Goal: Check status: Check status

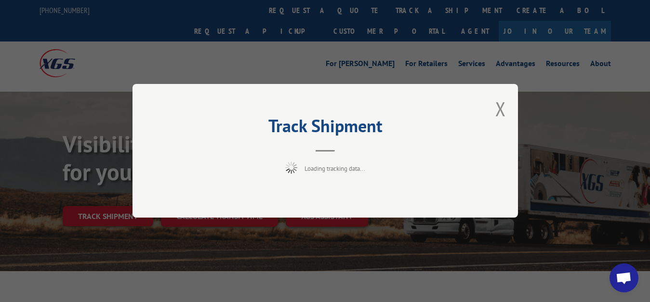
scroll to position [49, 0]
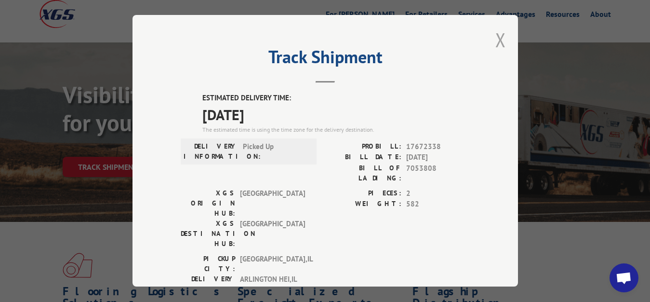
click at [496, 39] on button "Close modal" at bounding box center [501, 40] width 11 height 26
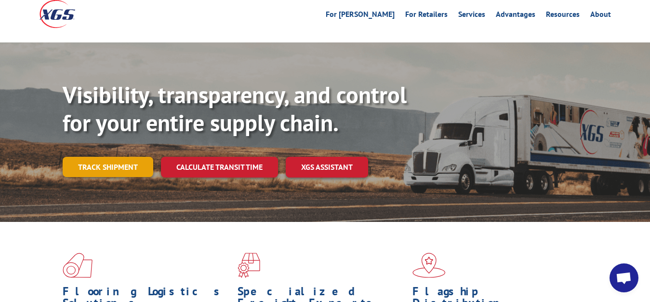
click at [137, 157] on link "Track shipment" at bounding box center [108, 167] width 91 height 20
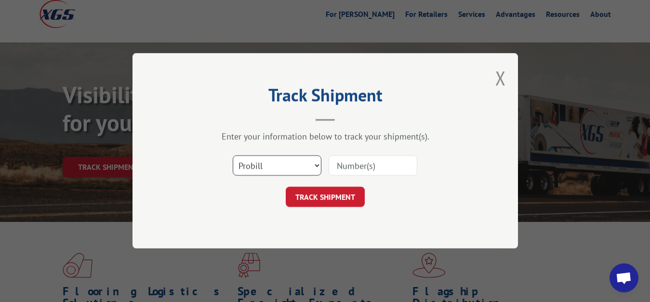
click at [233, 156] on select "Select category... Probill BOL PO" at bounding box center [277, 166] width 89 height 20
select select "bol"
click option "BOL" at bounding box center [0, 0] width 0 height 0
drag, startPoint x: 354, startPoint y: 170, endPoint x: 360, endPoint y: 152, distance: 18.8
click at [354, 168] on input at bounding box center [373, 166] width 89 height 20
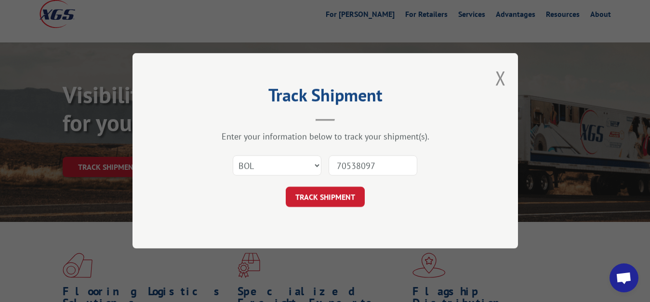
type input "7053809"
click button "TRACK SHIPMENT" at bounding box center [325, 197] width 79 height 20
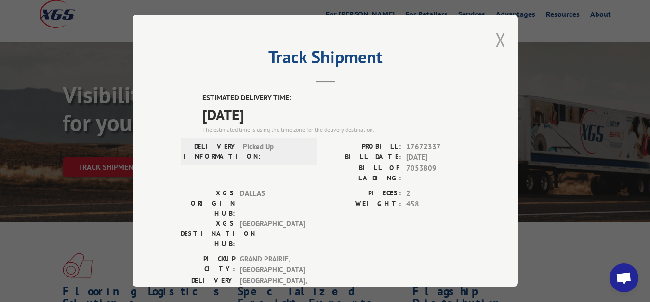
click at [496, 39] on button "Close modal" at bounding box center [501, 40] width 11 height 26
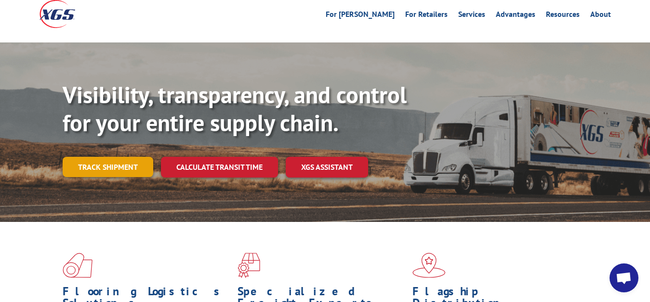
click at [115, 157] on link "Track shipment" at bounding box center [108, 167] width 91 height 20
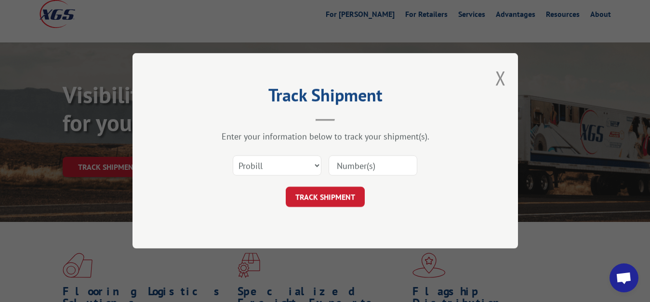
click at [268, 154] on div "Select category... Probill BOL PO" at bounding box center [325, 166] width 289 height 32
click at [233, 156] on select "Select category... Probill BOL PO" at bounding box center [277, 166] width 89 height 20
select select "bol"
click option "BOL" at bounding box center [0, 0] width 0 height 0
click at [354, 159] on input at bounding box center [373, 166] width 89 height 20
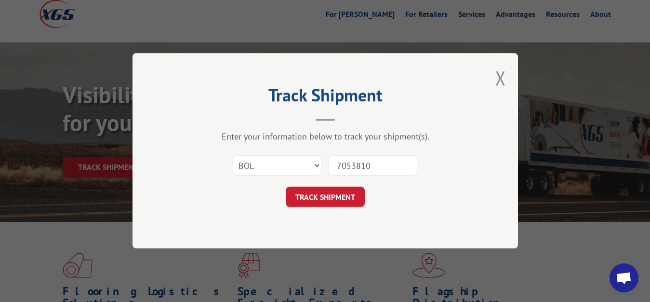
type input "7053810"
click button "TRACK SHIPMENT" at bounding box center [325, 197] width 79 height 20
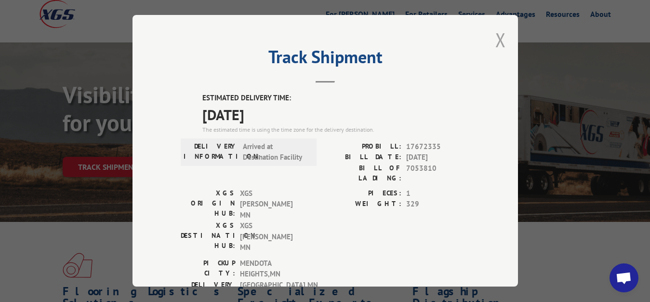
click at [496, 36] on button "Close modal" at bounding box center [501, 40] width 11 height 26
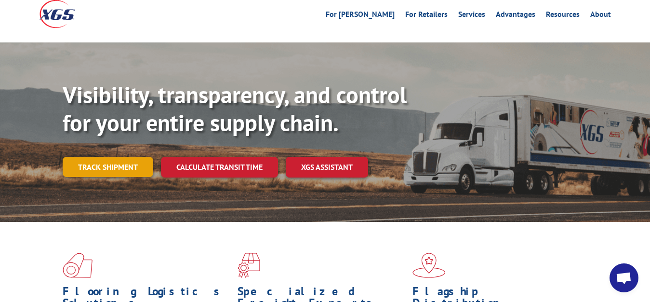
click at [103, 157] on link "Track shipment" at bounding box center [108, 167] width 91 height 20
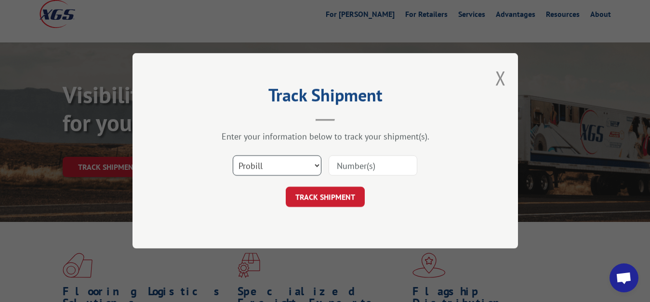
click at [233, 156] on select "Select category... Probill BOL PO" at bounding box center [277, 166] width 89 height 20
select select "bol"
click option "BOL" at bounding box center [0, 0] width 0 height 0
click at [365, 157] on input at bounding box center [373, 166] width 89 height 20
type input "7053811"
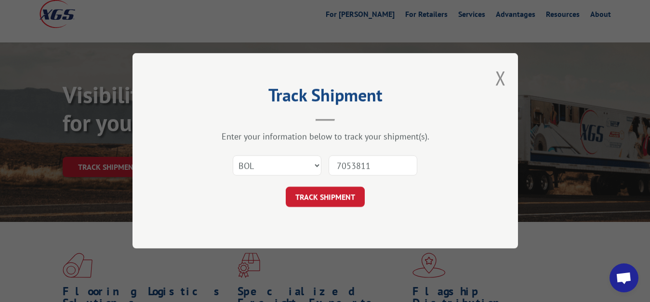
click button "TRACK SHIPMENT" at bounding box center [325, 197] width 79 height 20
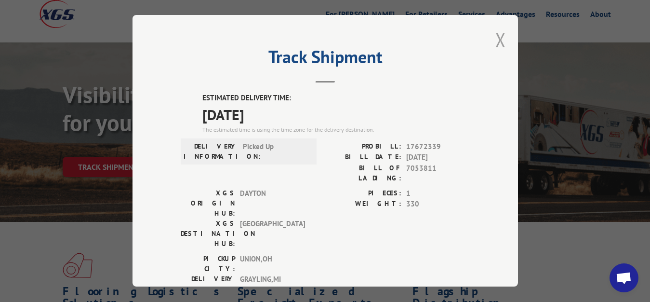
click at [496, 36] on button "Close modal" at bounding box center [501, 40] width 11 height 26
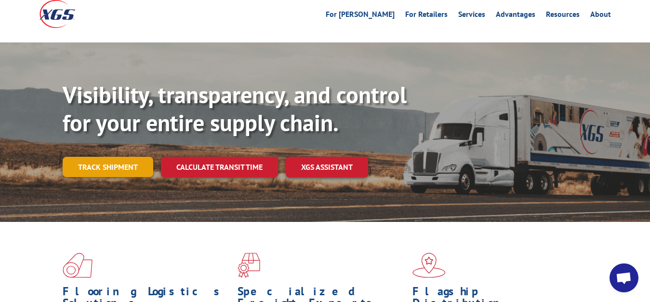
click at [94, 157] on link "Track shipment" at bounding box center [108, 167] width 91 height 20
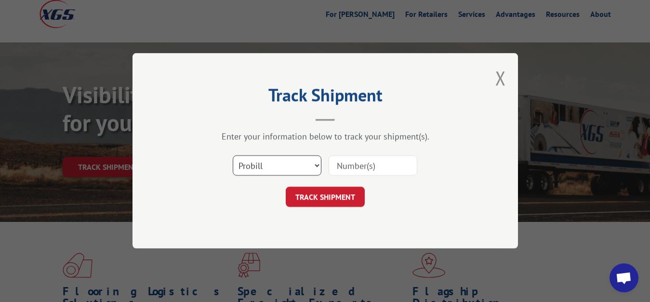
click at [233, 156] on select "Select category... Probill BOL PO" at bounding box center [277, 166] width 89 height 20
select select "bol"
click option "BOL" at bounding box center [0, 0] width 0 height 0
click at [360, 159] on input at bounding box center [373, 166] width 89 height 20
type input "7053807"
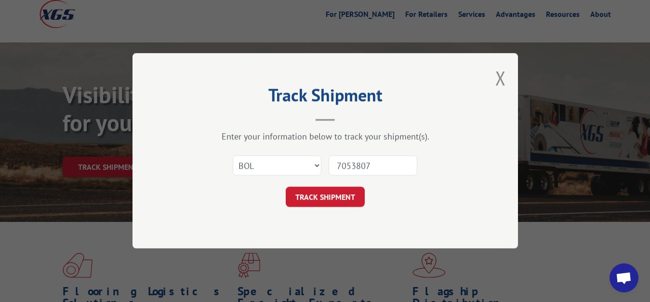
click button "TRACK SHIPMENT" at bounding box center [325, 197] width 79 height 20
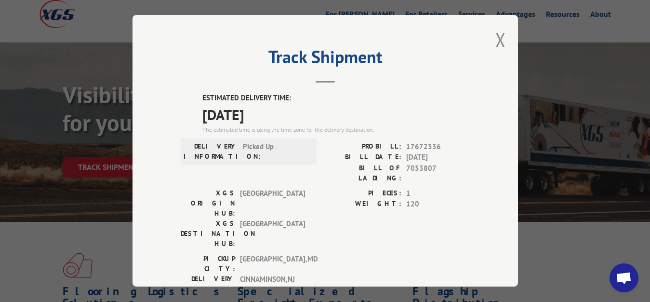
drag, startPoint x: 494, startPoint y: 37, endPoint x: 349, endPoint y: 104, distance: 160.3
click at [496, 39] on button "Close modal" at bounding box center [501, 40] width 11 height 26
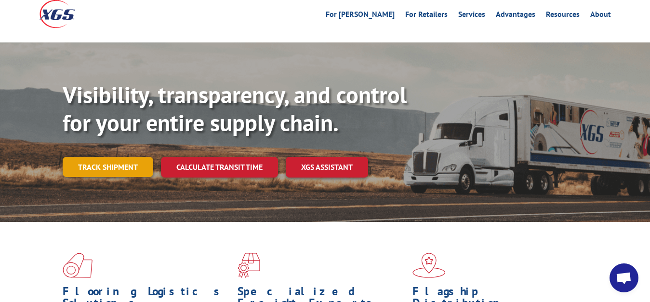
click at [109, 157] on link "Track shipment" at bounding box center [108, 167] width 91 height 20
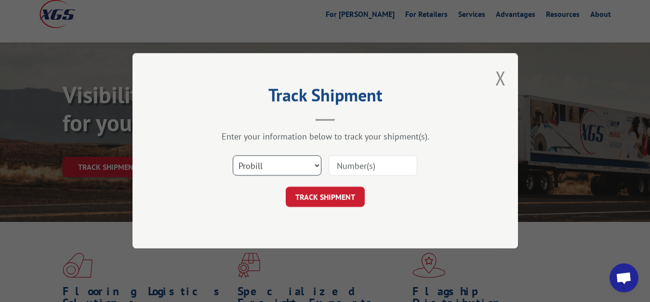
click at [233, 156] on select "Select category... Probill BOL PO" at bounding box center [277, 166] width 89 height 20
select select "bol"
click option "BOL" at bounding box center [0, 0] width 0 height 0
drag, startPoint x: 342, startPoint y: 168, endPoint x: 344, endPoint y: 159, distance: 9.8
click at [342, 165] on input at bounding box center [373, 166] width 89 height 20
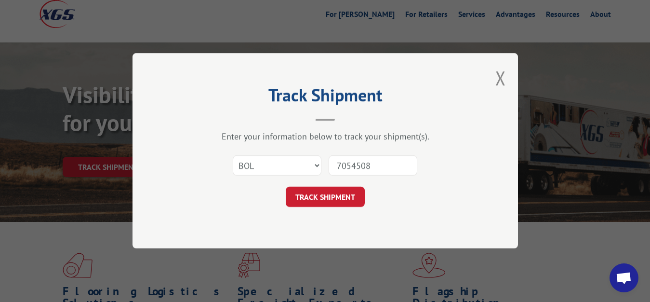
type input "7054508"
click button "TRACK SHIPMENT" at bounding box center [325, 197] width 79 height 20
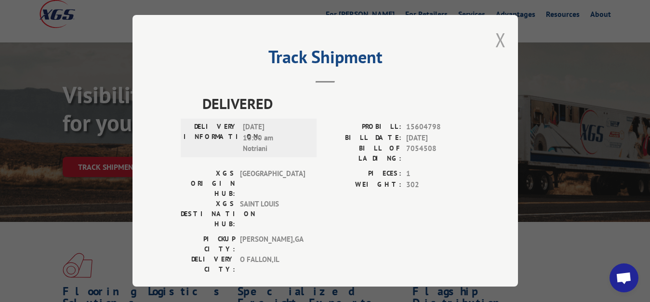
click at [501, 36] on button "Close modal" at bounding box center [501, 40] width 11 height 26
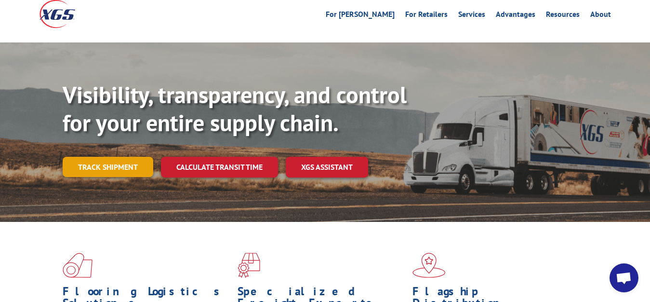
click at [88, 157] on link "Track shipment" at bounding box center [108, 167] width 91 height 20
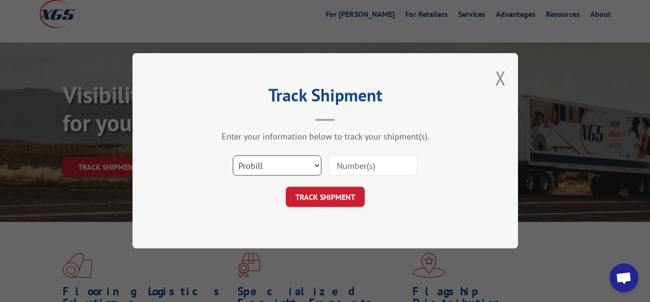
click at [233, 156] on select "Select category... Probill BOL PO" at bounding box center [277, 166] width 89 height 20
select select "bol"
click option "BOL" at bounding box center [0, 0] width 0 height 0
drag, startPoint x: 328, startPoint y: 179, endPoint x: 333, endPoint y: 176, distance: 5.6
click at [331, 177] on div "Select category... Probill BOL PO" at bounding box center [325, 166] width 289 height 32
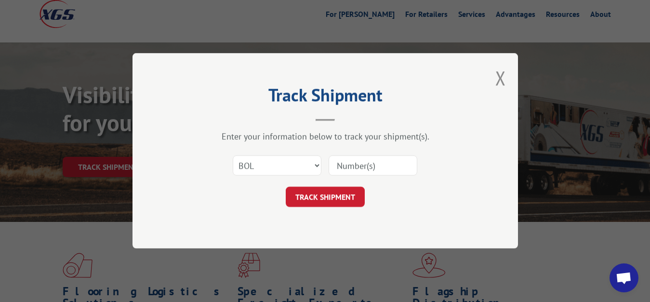
drag, startPoint x: 350, startPoint y: 162, endPoint x: 361, endPoint y: 127, distance: 36.9
click at [350, 161] on input at bounding box center [373, 166] width 89 height 20
type input "7054508"
click button "TRACK SHIPMENT" at bounding box center [325, 197] width 79 height 20
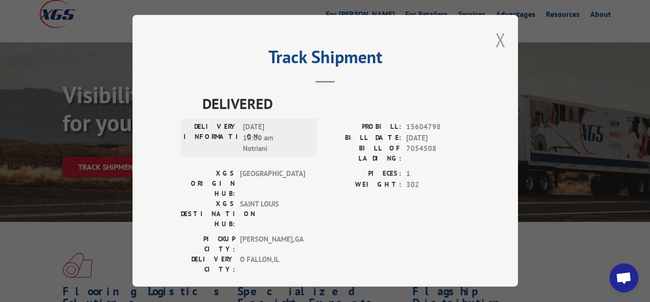
click at [501, 40] on button "Close modal" at bounding box center [501, 40] width 11 height 26
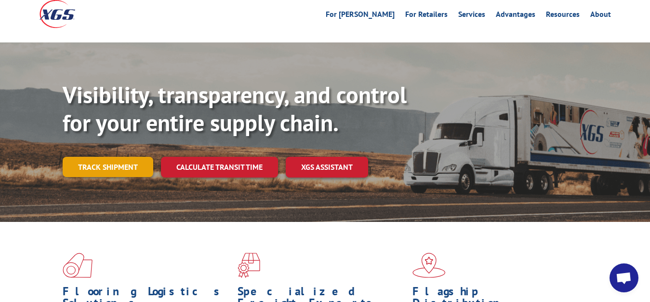
click at [135, 157] on link "Track shipment" at bounding box center [108, 167] width 91 height 20
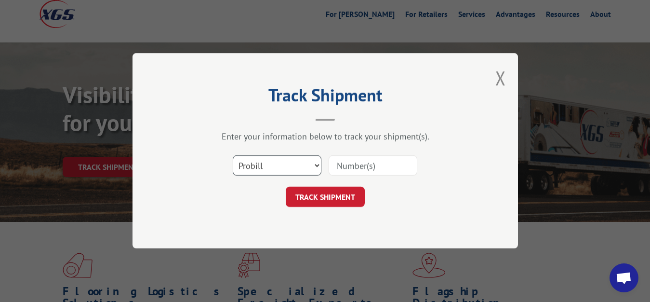
click at [233, 156] on select "Select category... Probill BOL PO" at bounding box center [277, 166] width 89 height 20
select select "bol"
click option "BOL" at bounding box center [0, 0] width 0 height 0
drag, startPoint x: 357, startPoint y: 161, endPoint x: 373, endPoint y: 84, distance: 77.7
click at [357, 159] on input at bounding box center [373, 166] width 89 height 20
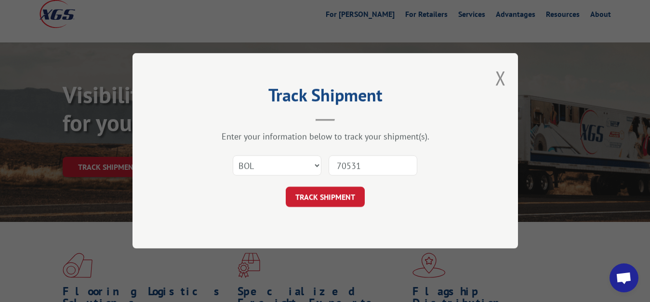
type input "705317"
click button "TRACK SHIPMENT" at bounding box center [325, 197] width 79 height 20
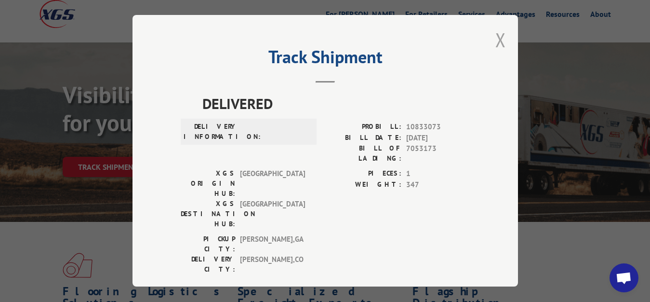
click at [496, 39] on button "Close modal" at bounding box center [501, 40] width 11 height 26
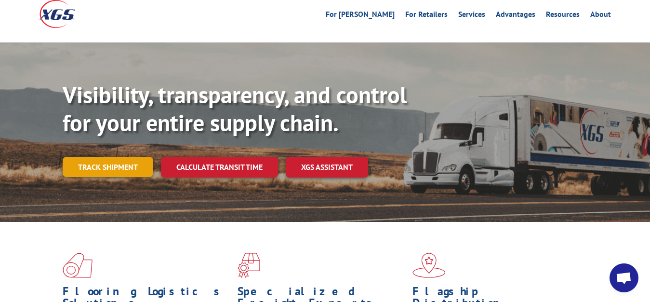
click at [118, 157] on link "Track shipment" at bounding box center [108, 167] width 91 height 20
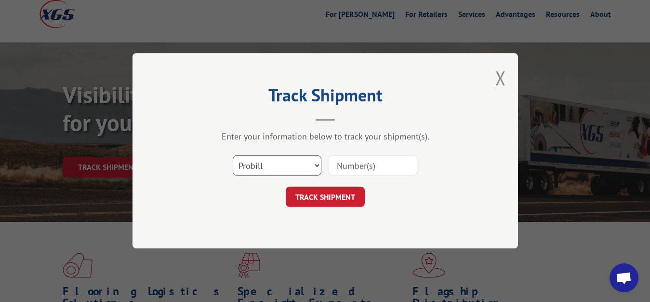
click at [233, 156] on select "Select category... Probill BOL PO" at bounding box center [277, 166] width 89 height 20
select select "bol"
click option "BOL" at bounding box center [0, 0] width 0 height 0
click at [354, 167] on input at bounding box center [373, 166] width 89 height 20
type input "7054508"
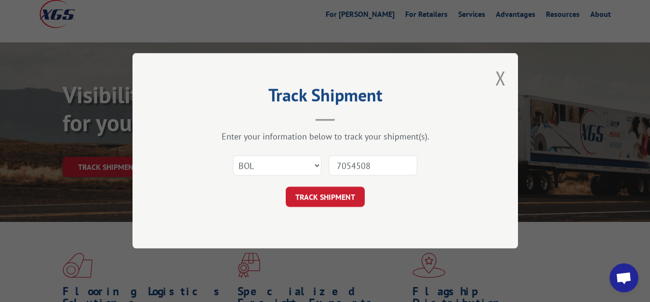
click button "TRACK SHIPMENT" at bounding box center [325, 197] width 79 height 20
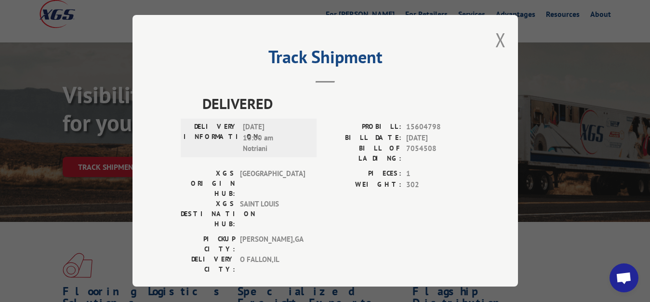
click at [496, 37] on button "Close modal" at bounding box center [501, 40] width 11 height 26
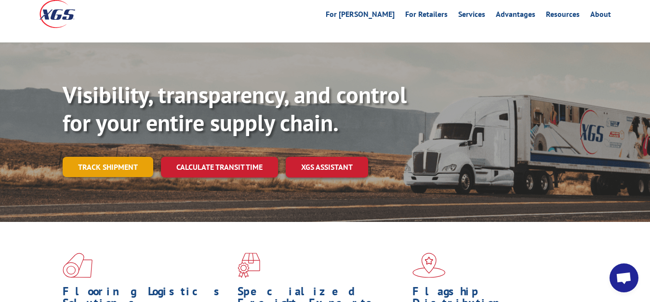
click at [101, 157] on link "Track shipment" at bounding box center [108, 167] width 91 height 20
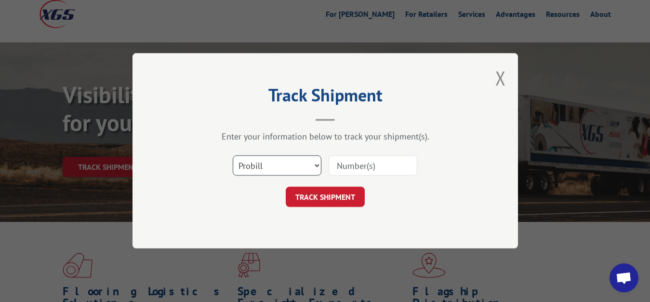
click at [233, 156] on select "Select category... Probill BOL PO" at bounding box center [277, 166] width 89 height 20
select select "bol"
click option "BOL" at bounding box center [0, 0] width 0 height 0
drag, startPoint x: 355, startPoint y: 166, endPoint x: 362, endPoint y: 152, distance: 15.7
click at [355, 164] on input at bounding box center [373, 166] width 89 height 20
